Goal: Obtain resource: Obtain resource

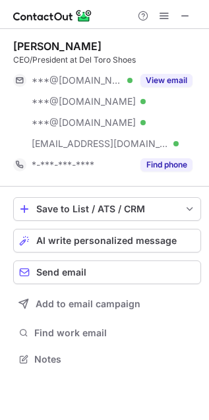
scroll to position [349, 209]
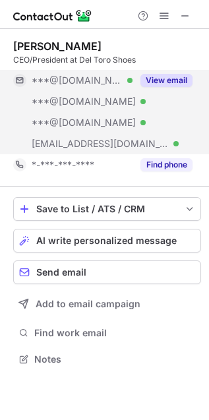
click at [177, 70] on div "View email" at bounding box center [162, 80] width 60 height 21
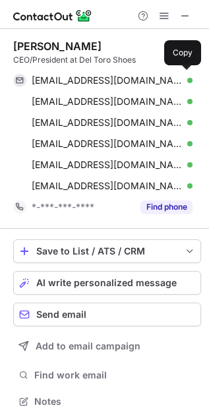
scroll to position [392, 200]
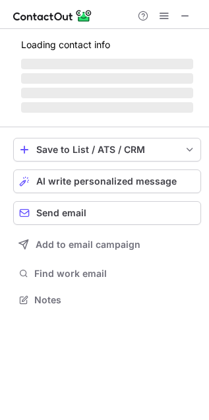
scroll to position [6, 6]
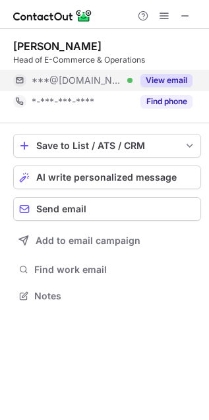
click at [174, 78] on button "View email" at bounding box center [166, 80] width 52 height 13
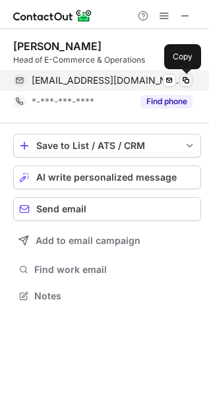
click at [189, 77] on span at bounding box center [186, 80] width 11 height 11
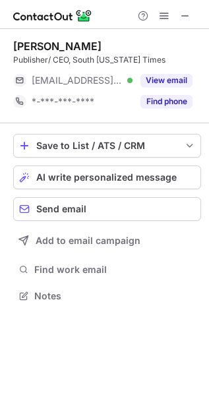
scroll to position [286, 209]
